Goal: Communication & Community: Answer question/provide support

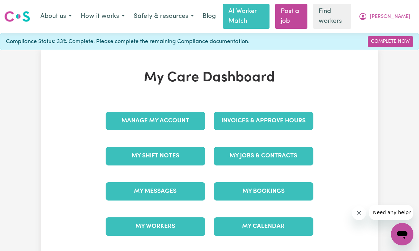
click at [126, 195] on link "My Messages" at bounding box center [156, 192] width 100 height 18
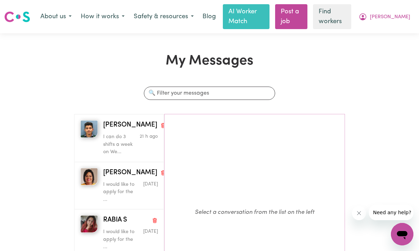
click at [86, 137] on img "button" at bounding box center [89, 129] width 18 height 18
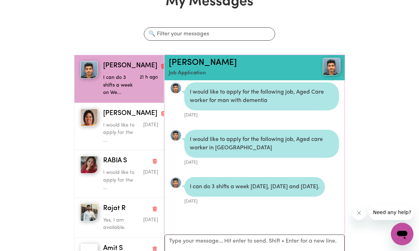
scroll to position [60, 0]
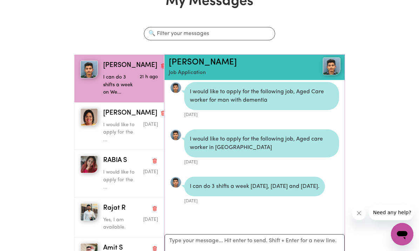
click at [177, 62] on link "[PERSON_NAME]" at bounding box center [203, 62] width 68 height 8
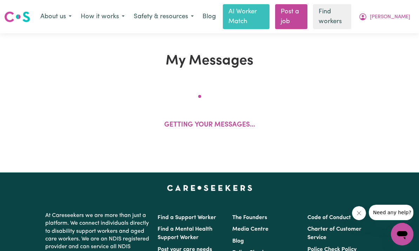
scroll to position [84, 0]
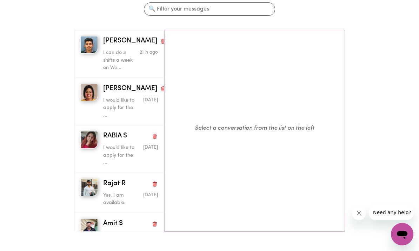
click at [115, 41] on span "[PERSON_NAME]" at bounding box center [130, 41] width 54 height 10
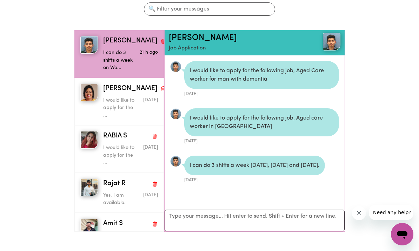
scroll to position [4, 0]
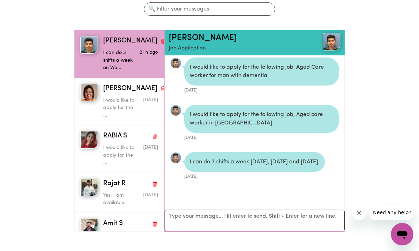
click at [333, 39] on img at bounding box center [332, 42] width 18 height 18
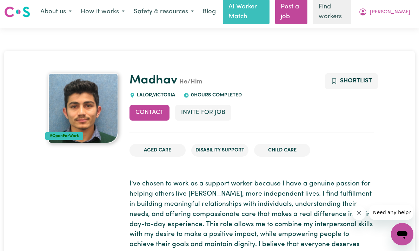
scroll to position [6, 0]
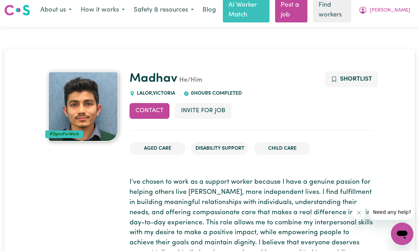
click at [150, 114] on button "Contact" at bounding box center [150, 111] width 40 height 15
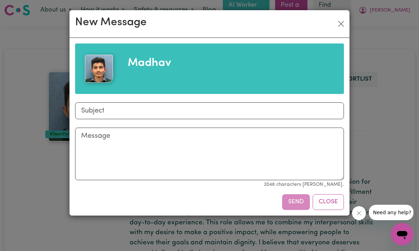
click at [346, 29] on button "Close" at bounding box center [341, 23] width 11 height 11
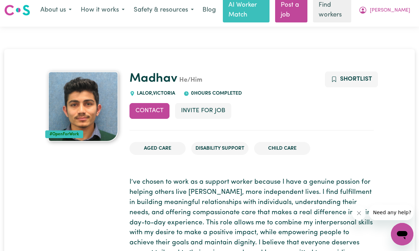
scroll to position [0, 0]
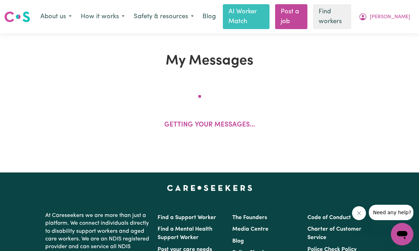
scroll to position [84, 0]
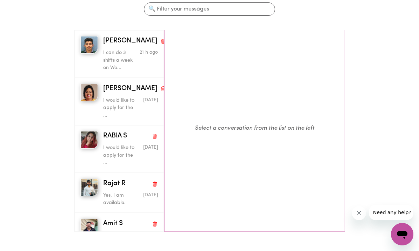
click at [109, 37] on span "[PERSON_NAME]" at bounding box center [130, 41] width 54 height 10
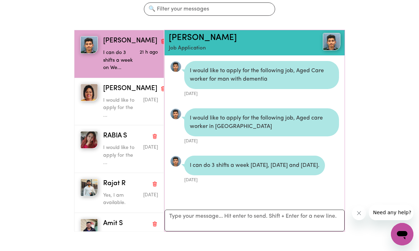
scroll to position [4, 0]
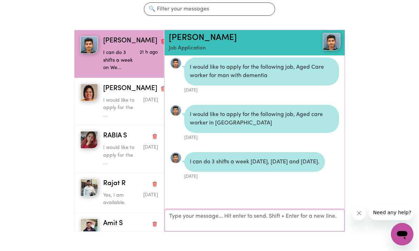
click at [270, 215] on textarea "Your reply" at bounding box center [255, 221] width 180 height 22
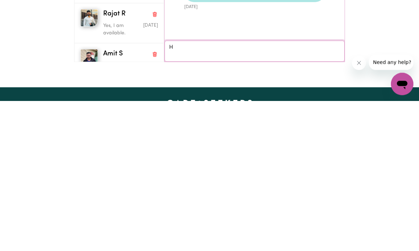
scroll to position [3, 0]
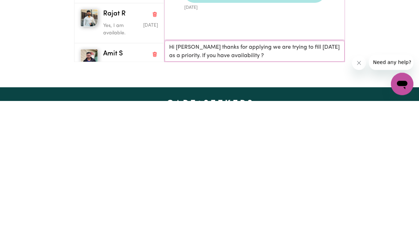
click at [321, 191] on textarea "Hi [PERSON_NAME] thanks for applying we are trying to fill [DATE] as a priority…" at bounding box center [255, 201] width 180 height 21
click at [304, 191] on textarea "Hi [PERSON_NAME] thanks for applying we are trying to fill [DATE] 8.30 to 1pm a…" at bounding box center [255, 201] width 180 height 21
type textarea "Hi [PERSON_NAME] thanks for applying we are trying to fill [DATE] 8.30 to 1pm a…"
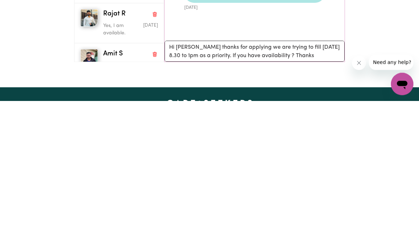
scroll to position [254, 0]
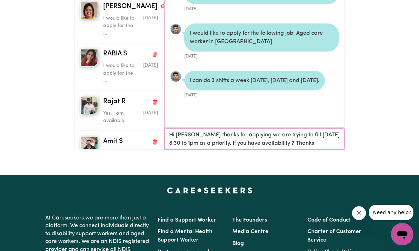
click at [329, 141] on textarea "Hi [PERSON_NAME] thanks for applying we are trying to fill [DATE] 8.30 to 1pm a…" at bounding box center [255, 138] width 180 height 21
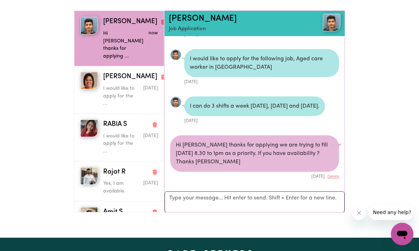
scroll to position [104, 0]
click at [88, 75] on img "button" at bounding box center [89, 81] width 18 height 18
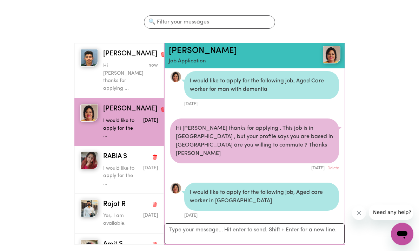
scroll to position [75, 0]
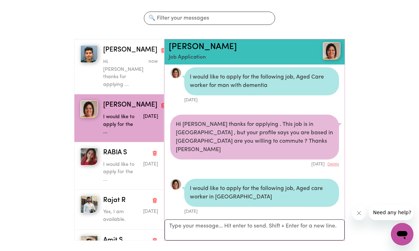
click at [85, 148] on img "button" at bounding box center [89, 157] width 18 height 18
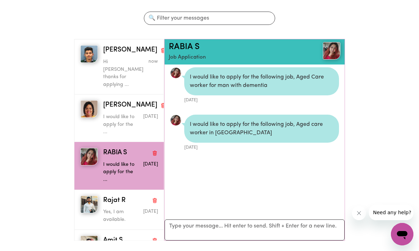
click at [85, 104] on img "button" at bounding box center [89, 109] width 18 height 18
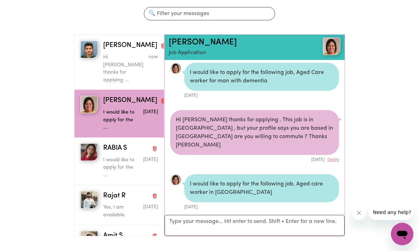
scroll to position [80, 0]
click at [189, 50] on p "Job Application" at bounding box center [240, 53] width 143 height 8
click at [191, 39] on link "[PERSON_NAME]" at bounding box center [203, 42] width 68 height 8
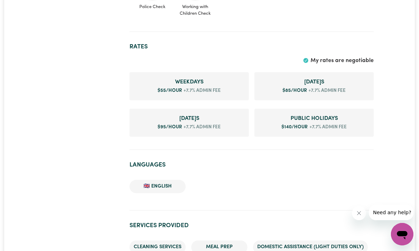
scroll to position [561, 0]
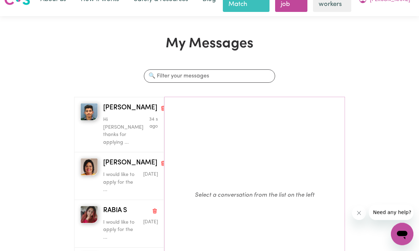
click at [107, 159] on span "[PERSON_NAME]" at bounding box center [130, 164] width 54 height 10
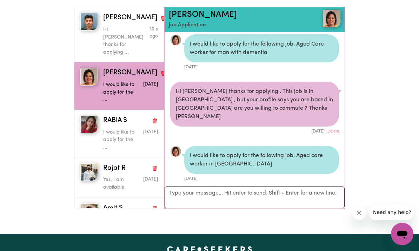
scroll to position [108, 0]
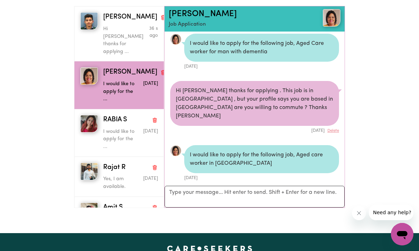
click at [87, 163] on img "button" at bounding box center [89, 172] width 18 height 18
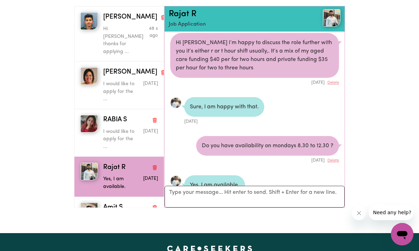
scroll to position [51, 0]
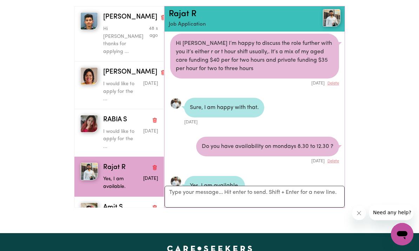
click at [190, 12] on link "Rajat R" at bounding box center [183, 14] width 28 height 8
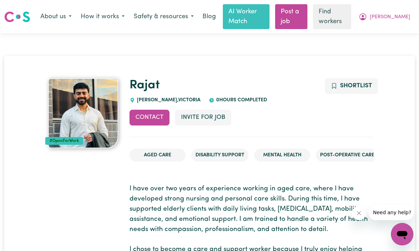
click at [150, 118] on button "Contact" at bounding box center [150, 117] width 40 height 15
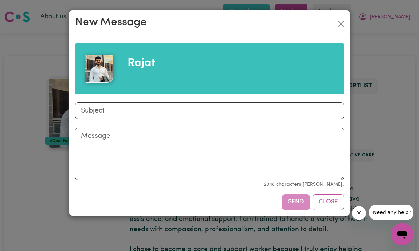
click at [350, 15] on div "New Message Rajat Subject Message 2048 characters [PERSON_NAME]. Send Close" at bounding box center [209, 113] width 281 height 206
click at [349, 15] on div "New Message" at bounding box center [209, 24] width 280 height 28
click at [342, 23] on button "Close" at bounding box center [341, 23] width 11 height 11
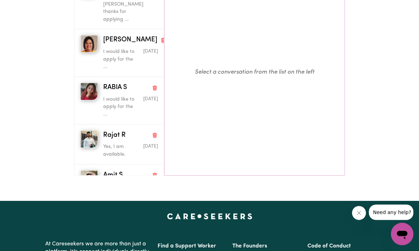
click at [108, 131] on span "Rajat R" at bounding box center [114, 136] width 22 height 10
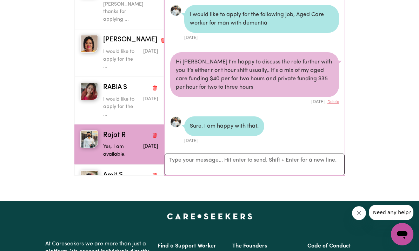
scroll to position [79, 0]
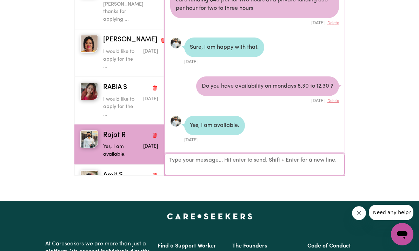
click at [266, 159] on textarea "Your reply" at bounding box center [255, 165] width 180 height 22
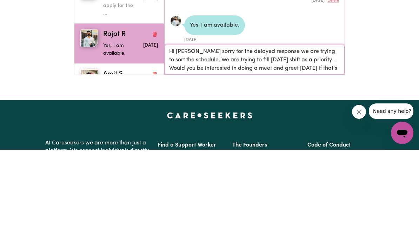
scroll to position [1, 0]
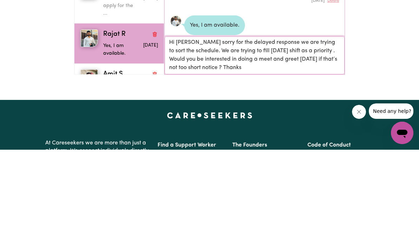
click at [219, 138] on textarea "Hi [PERSON_NAME] sorry for the delayed response we are trying to sort the sched…" at bounding box center [255, 157] width 180 height 38
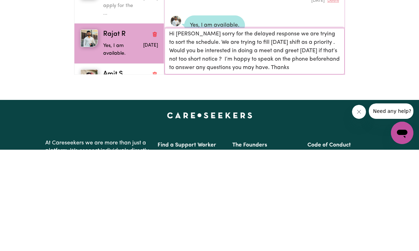
click at [310, 130] on textarea "Hi [PERSON_NAME] sorry for the delayed response we are trying to sort the sched…" at bounding box center [255, 153] width 180 height 46
type textarea "Hi [PERSON_NAME] sorry for the delayed response we are trying to sort the sched…"
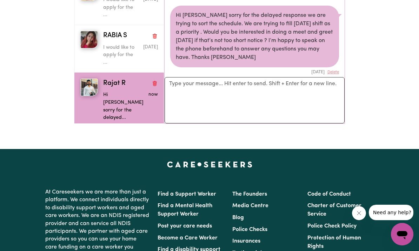
scroll to position [0, 0]
click at [84, 31] on img "button" at bounding box center [89, 40] width 18 height 18
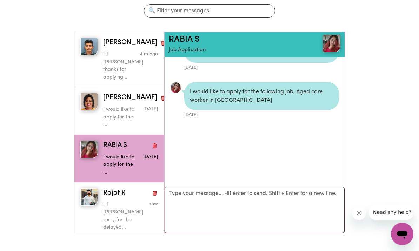
scroll to position [82, 0]
click at [87, 95] on img "button" at bounding box center [89, 102] width 18 height 18
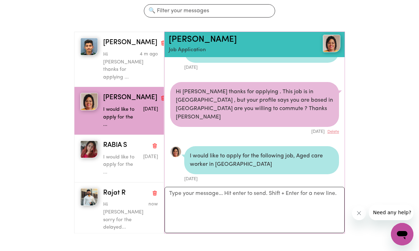
click at [84, 46] on img "button" at bounding box center [89, 47] width 18 height 18
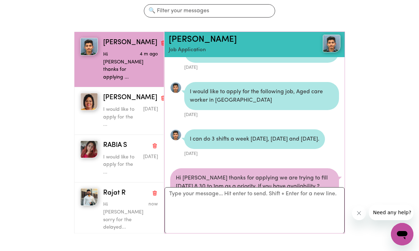
scroll to position [73, 0]
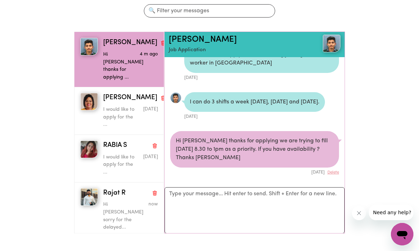
click at [84, 188] on img "button" at bounding box center [89, 197] width 18 height 18
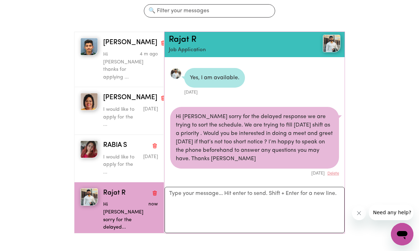
click at [82, 188] on img "button" at bounding box center [89, 197] width 18 height 18
click at [106, 188] on span "Rajat R" at bounding box center [114, 193] width 22 height 10
click at [188, 38] on link "Rajat R" at bounding box center [183, 39] width 28 height 8
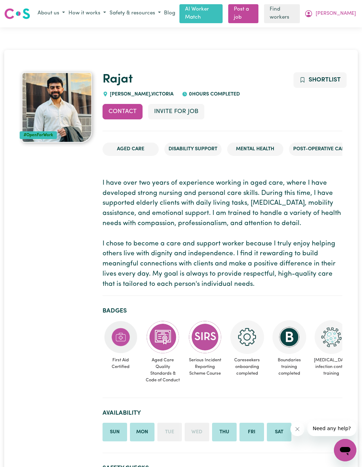
click at [348, 11] on span "[PERSON_NAME]" at bounding box center [336, 14] width 40 height 8
click at [337, 21] on link "My Dashboard" at bounding box center [329, 27] width 55 height 13
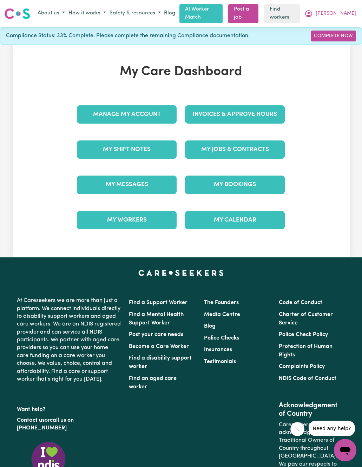
click at [95, 181] on link "My Messages" at bounding box center [127, 184] width 100 height 18
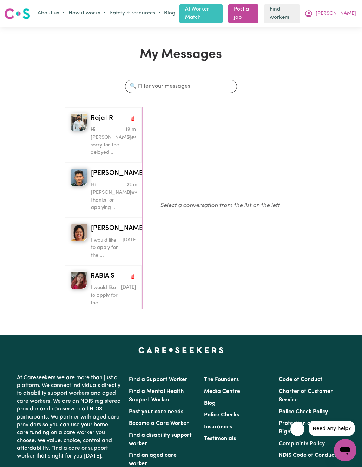
click at [60, 9] on button "About us" at bounding box center [51, 14] width 31 height 12
click at [305, 64] on div "My Messages Search conversations Rajat R Hi [PERSON_NAME] sorry for the delayed…" at bounding box center [181, 181] width 362 height 268
click at [257, 11] on link "Post a job" at bounding box center [243, 13] width 30 height 19
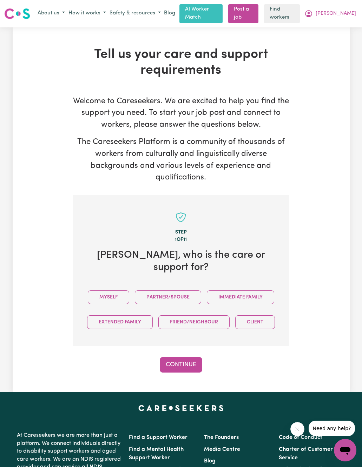
click at [344, 11] on span "[PERSON_NAME]" at bounding box center [336, 14] width 40 height 8
click at [336, 24] on link "My Dashboard" at bounding box center [329, 27] width 55 height 13
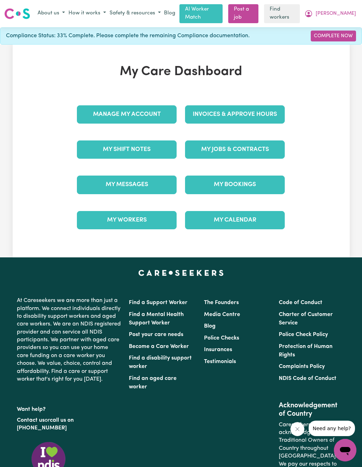
click at [352, 12] on button "[PERSON_NAME]" at bounding box center [330, 14] width 55 height 12
click at [341, 35] on link "My SC Dashboard" at bounding box center [329, 40] width 55 height 13
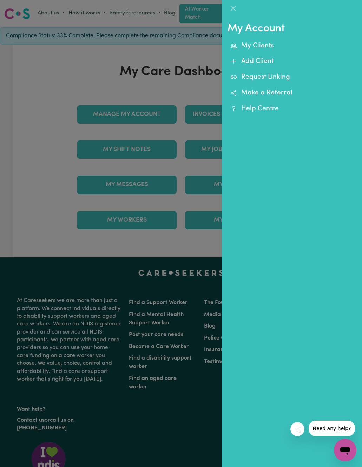
click at [271, 45] on link "My Clients" at bounding box center [291, 46] width 129 height 16
